Goal: Find specific page/section: Find specific page/section

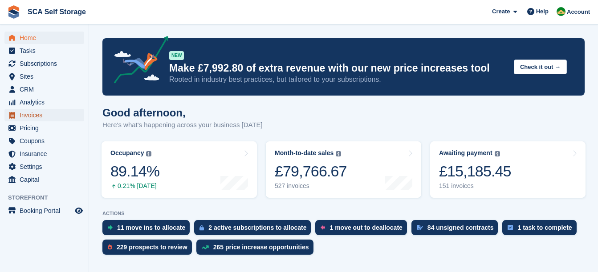
click at [31, 114] on span "Invoices" at bounding box center [46, 115] width 53 height 12
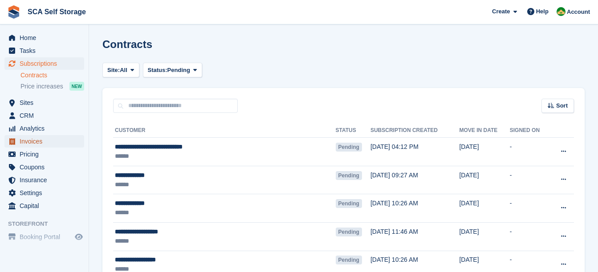
click at [28, 141] on span "Invoices" at bounding box center [46, 141] width 53 height 12
click at [33, 139] on span "Invoices" at bounding box center [46, 141] width 53 height 12
